Goal: Check status: Check status

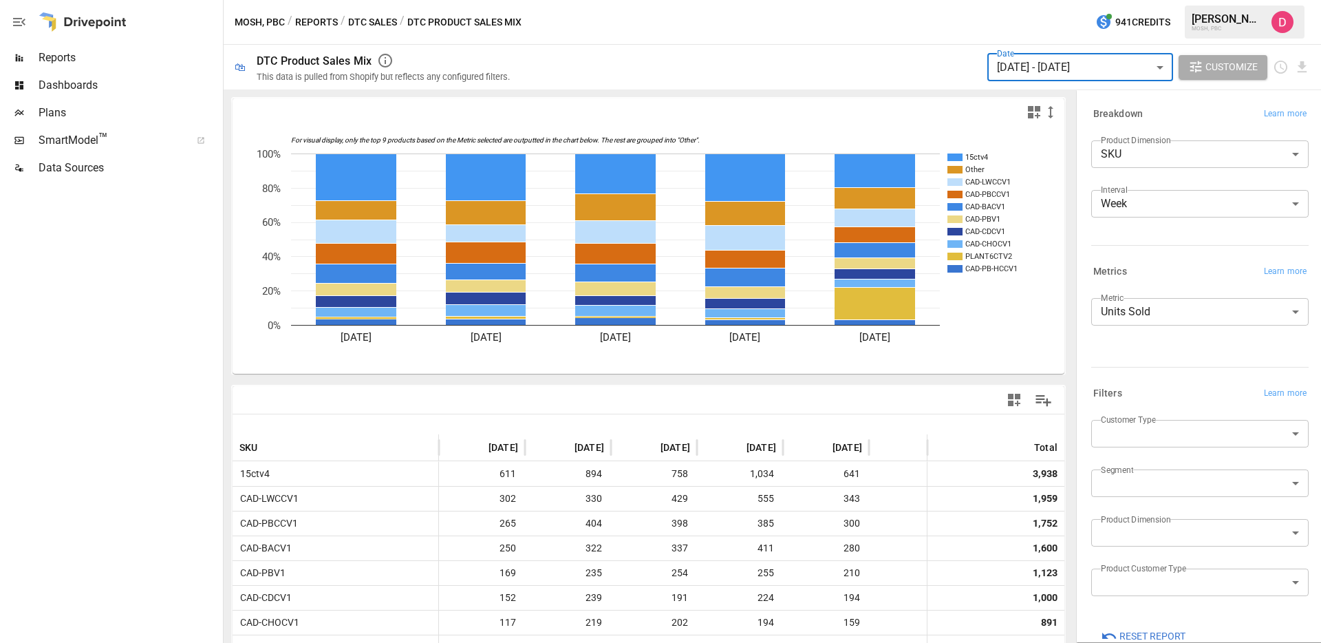
click at [169, 374] on div at bounding box center [110, 412] width 220 height 461
click at [98, 75] on div "Dashboards" at bounding box center [110, 86] width 220 height 28
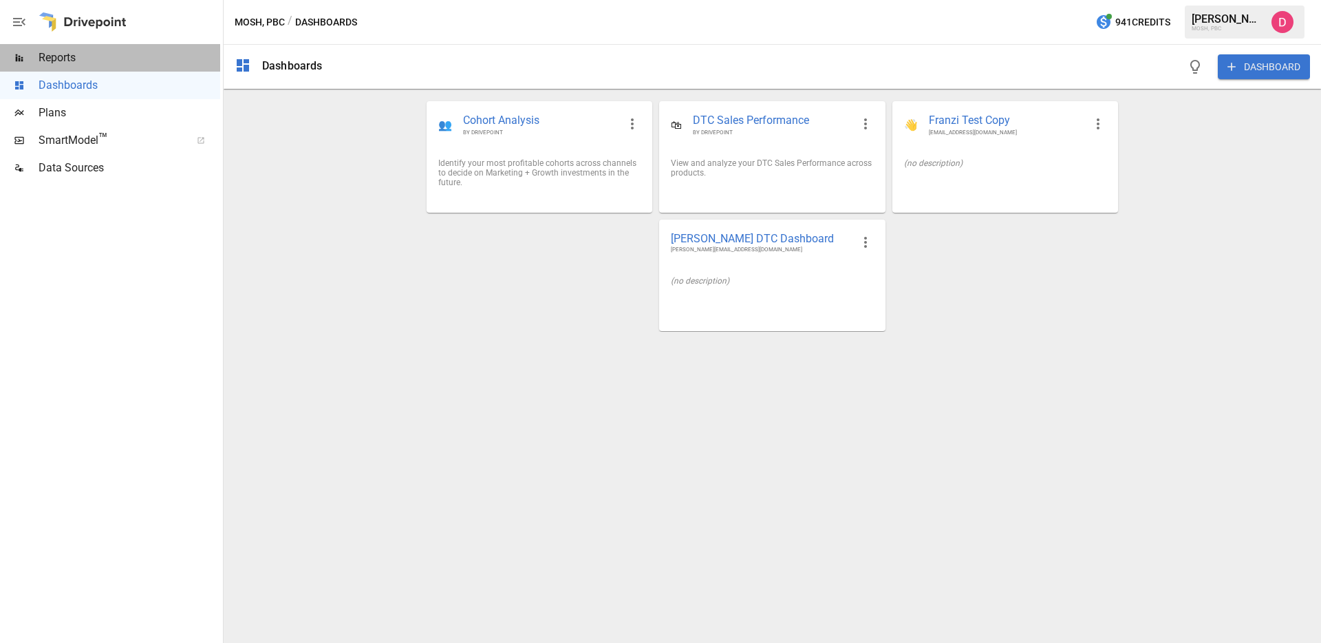
click at [92, 63] on span "Reports" at bounding box center [130, 58] width 182 height 17
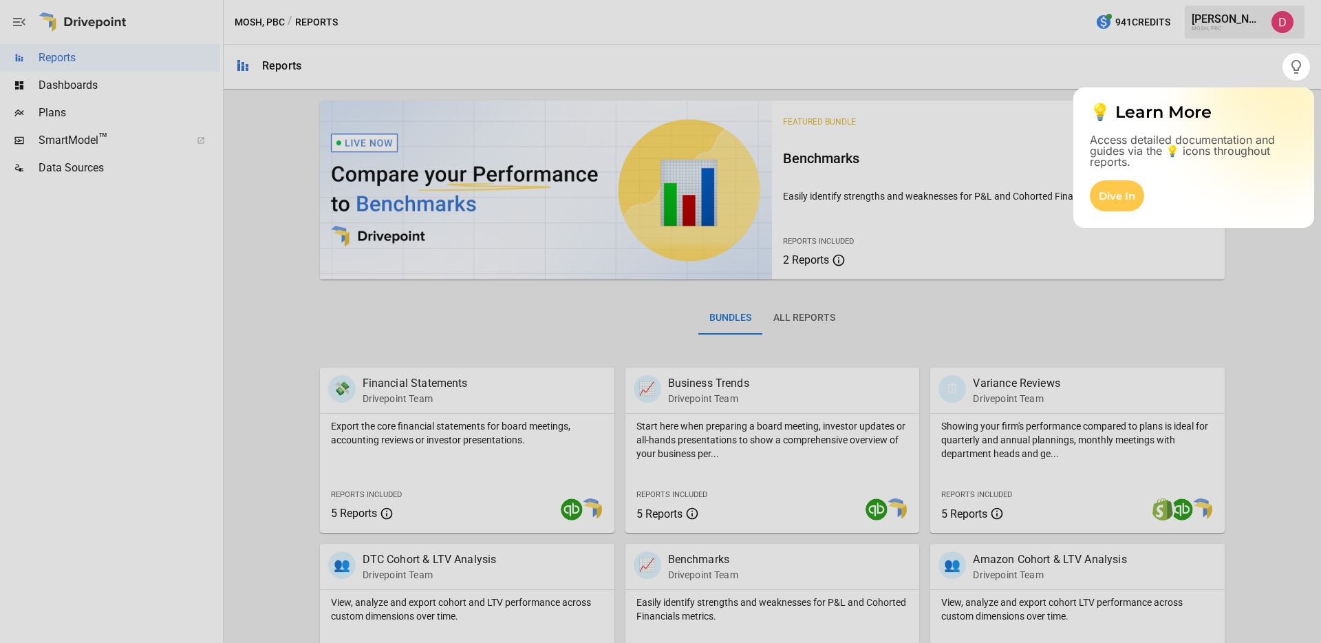
click at [350, 387] on div at bounding box center [660, 362] width 1321 height 562
drag, startPoint x: 1112, startPoint y: 390, endPoint x: 1129, endPoint y: 242, distance: 148.3
click at [1111, 388] on div at bounding box center [660, 362] width 1321 height 562
drag, startPoint x: 1116, startPoint y: 275, endPoint x: 1119, endPoint y: 266, distance: 8.7
click at [1116, 275] on div at bounding box center [660, 362] width 1321 height 562
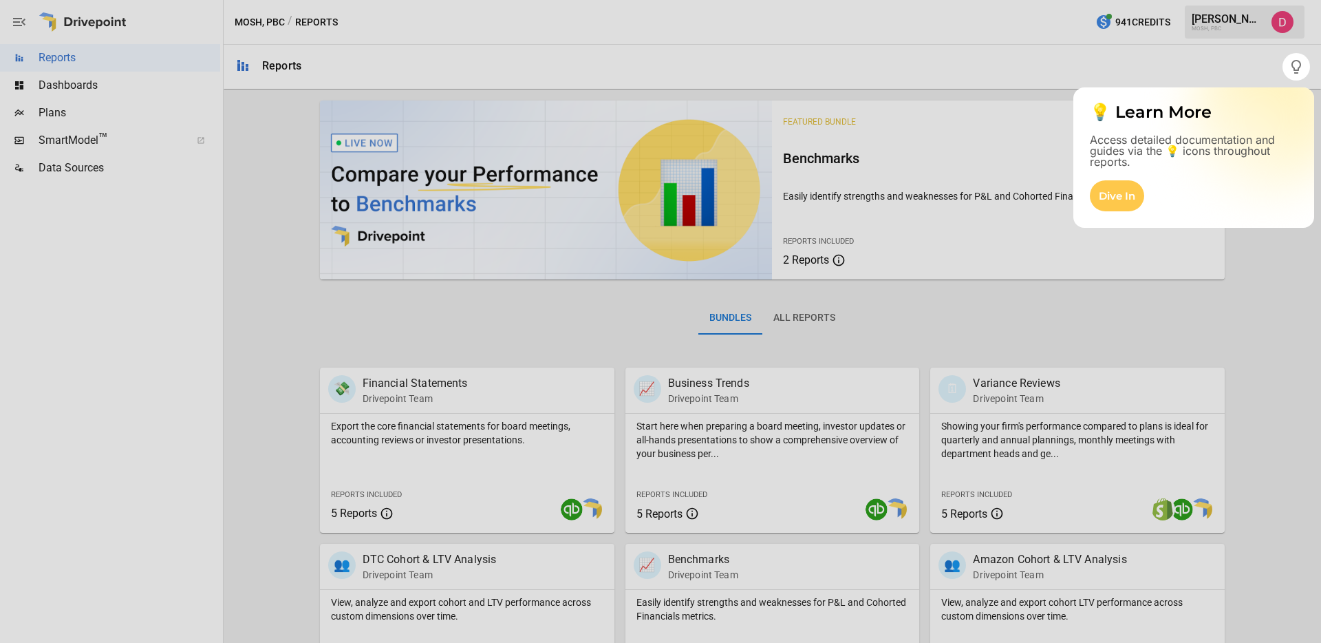
drag, startPoint x: 860, startPoint y: 300, endPoint x: 768, endPoint y: 418, distance: 149.5
click at [859, 308] on div at bounding box center [660, 362] width 1321 height 562
drag, startPoint x: 1120, startPoint y: 191, endPoint x: 1230, endPoint y: 113, distance: 134.8
click at [1120, 191] on div "Dive In" at bounding box center [1117, 195] width 54 height 31
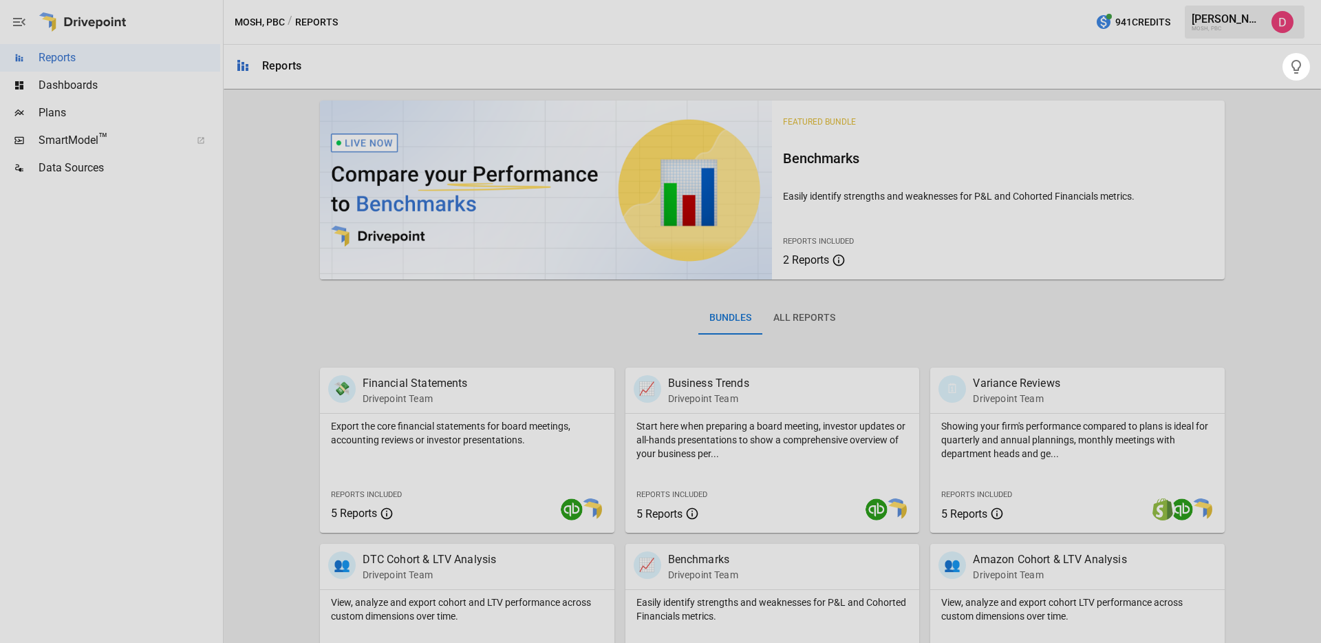
click at [1295, 66] on icon "button" at bounding box center [1296, 67] width 17 height 17
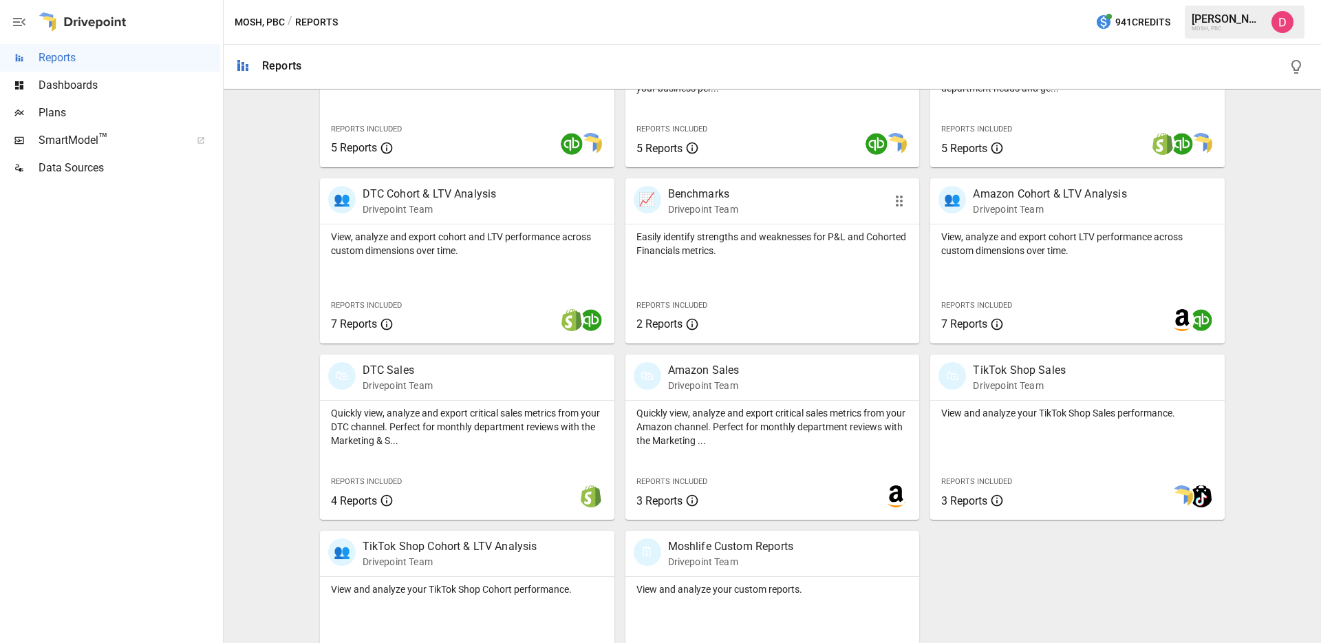
scroll to position [374, 0]
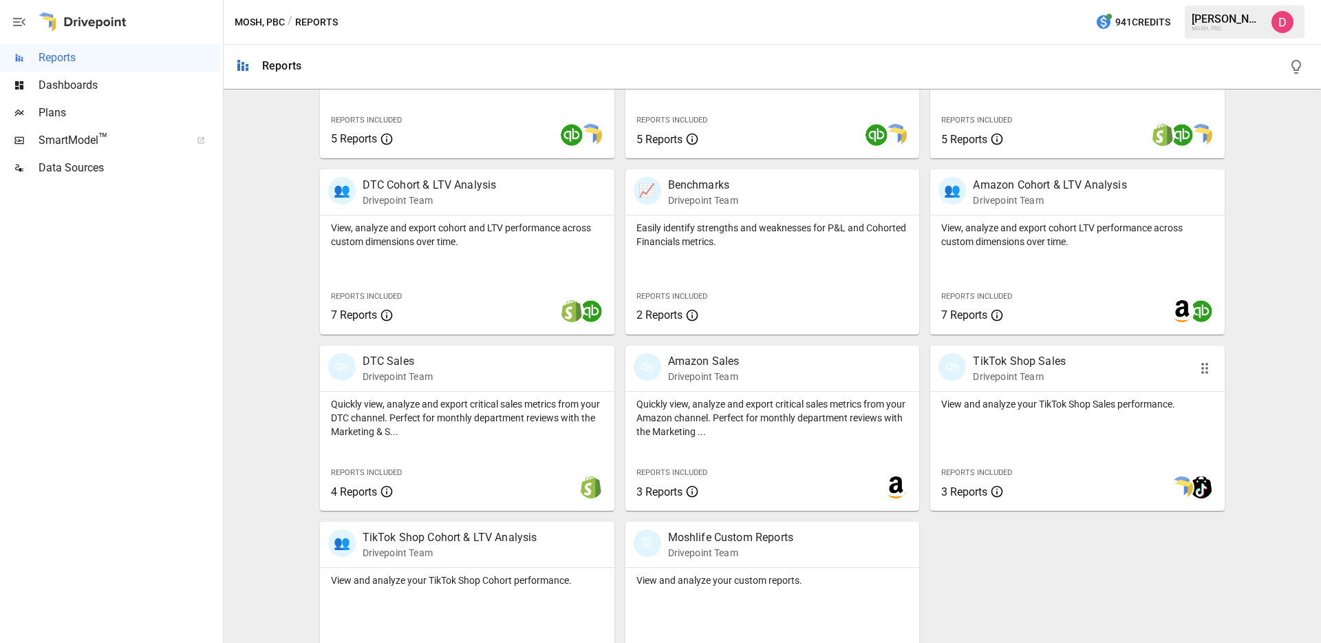
click at [1132, 384] on div "🛍 TikTok Shop Sales Drivepoint Team" at bounding box center [1078, 368] width 295 height 45
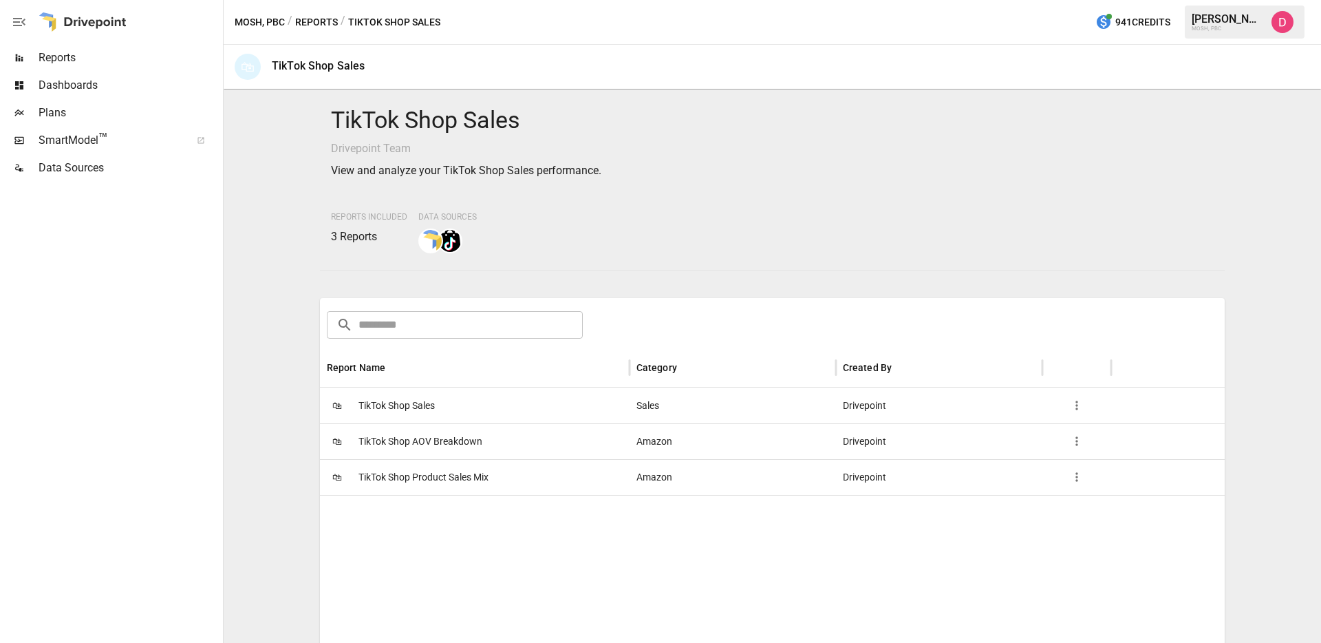
click at [475, 478] on span "TikTok Shop Product Sales Mix" at bounding box center [424, 477] width 130 height 35
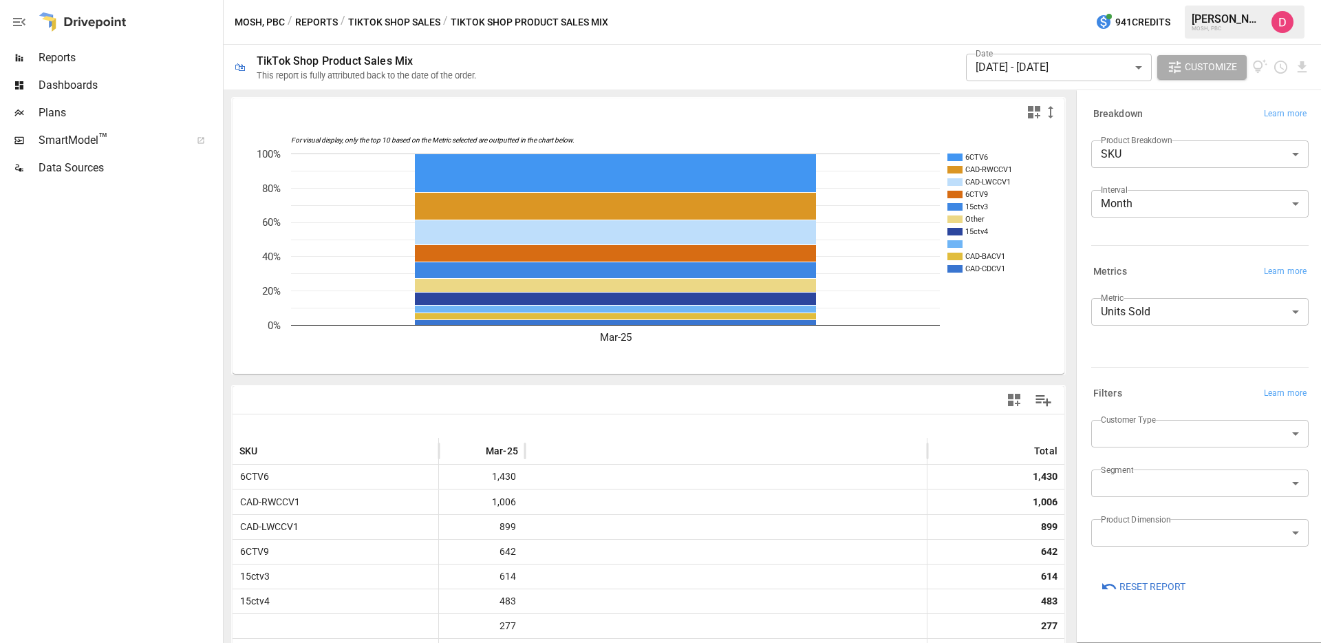
click at [849, 49] on div "Date [DATE] - [DATE] ****** ​ Customize" at bounding box center [902, 67] width 818 height 45
click at [1139, 0] on body "**********" at bounding box center [660, 0] width 1321 height 0
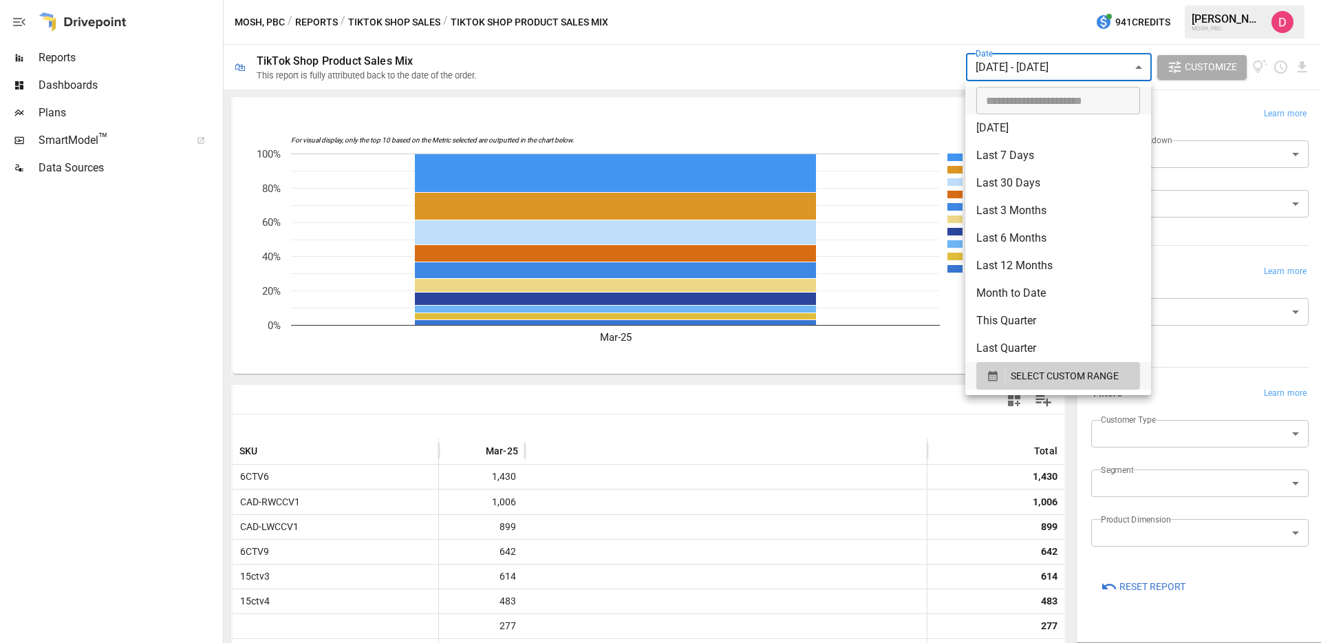
click at [1021, 202] on li "Last 3 Months" at bounding box center [1059, 211] width 186 height 28
type input "**********"
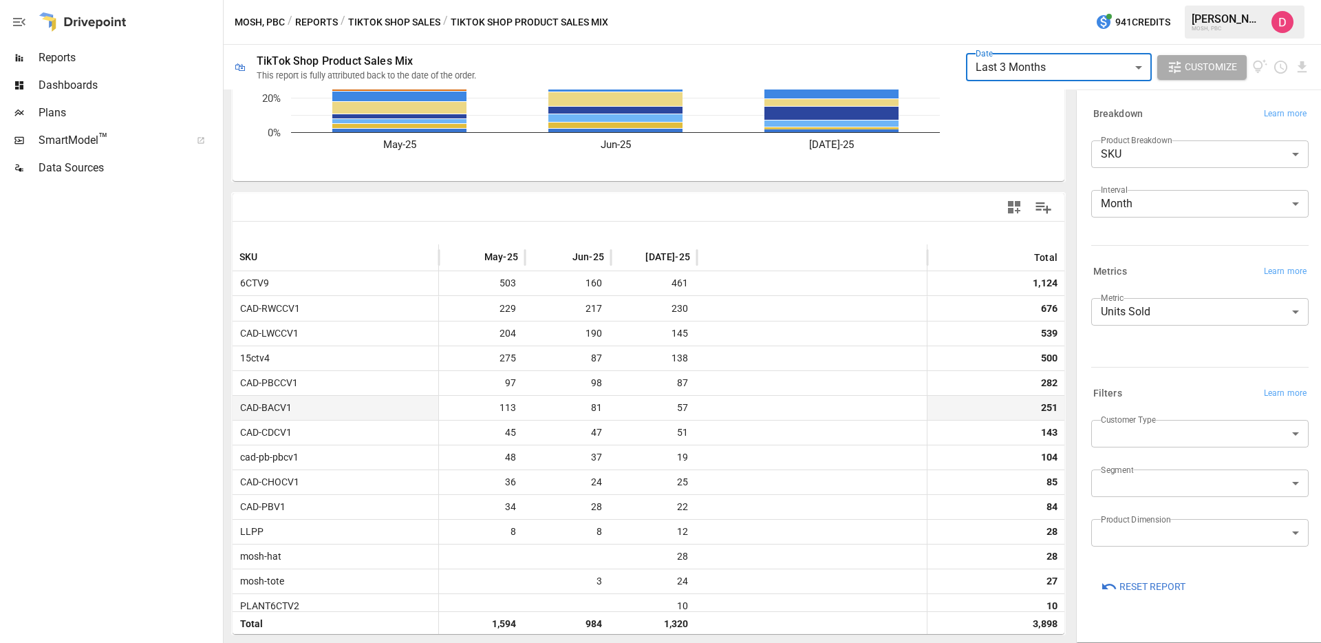
scroll to position [1, 0]
